Goal: Information Seeking & Learning: Learn about a topic

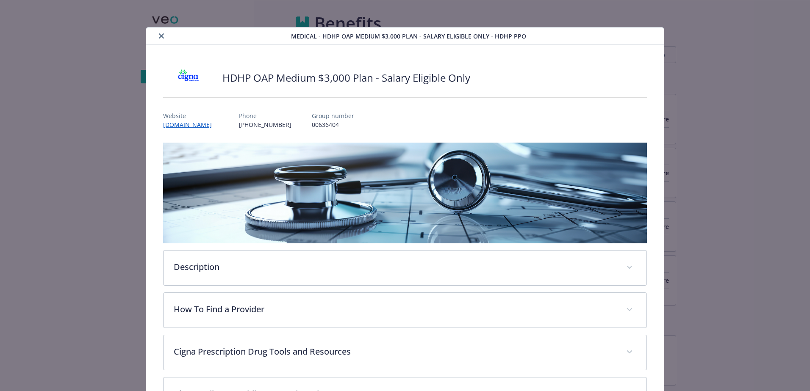
scroll to position [508, 0]
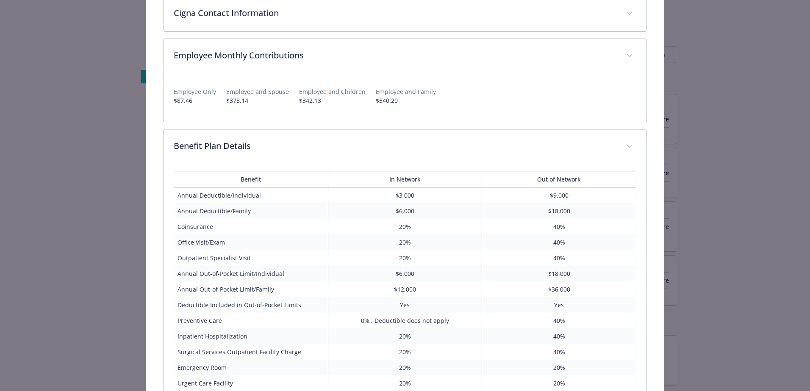
click at [39, 83] on div "Medical - HDHP OAP Medium $3,000 Plan - Salary Eligible Only - HDHP PPO HDHP OA…" at bounding box center [405, 195] width 810 height 391
